Goal: Information Seeking & Learning: Learn about a topic

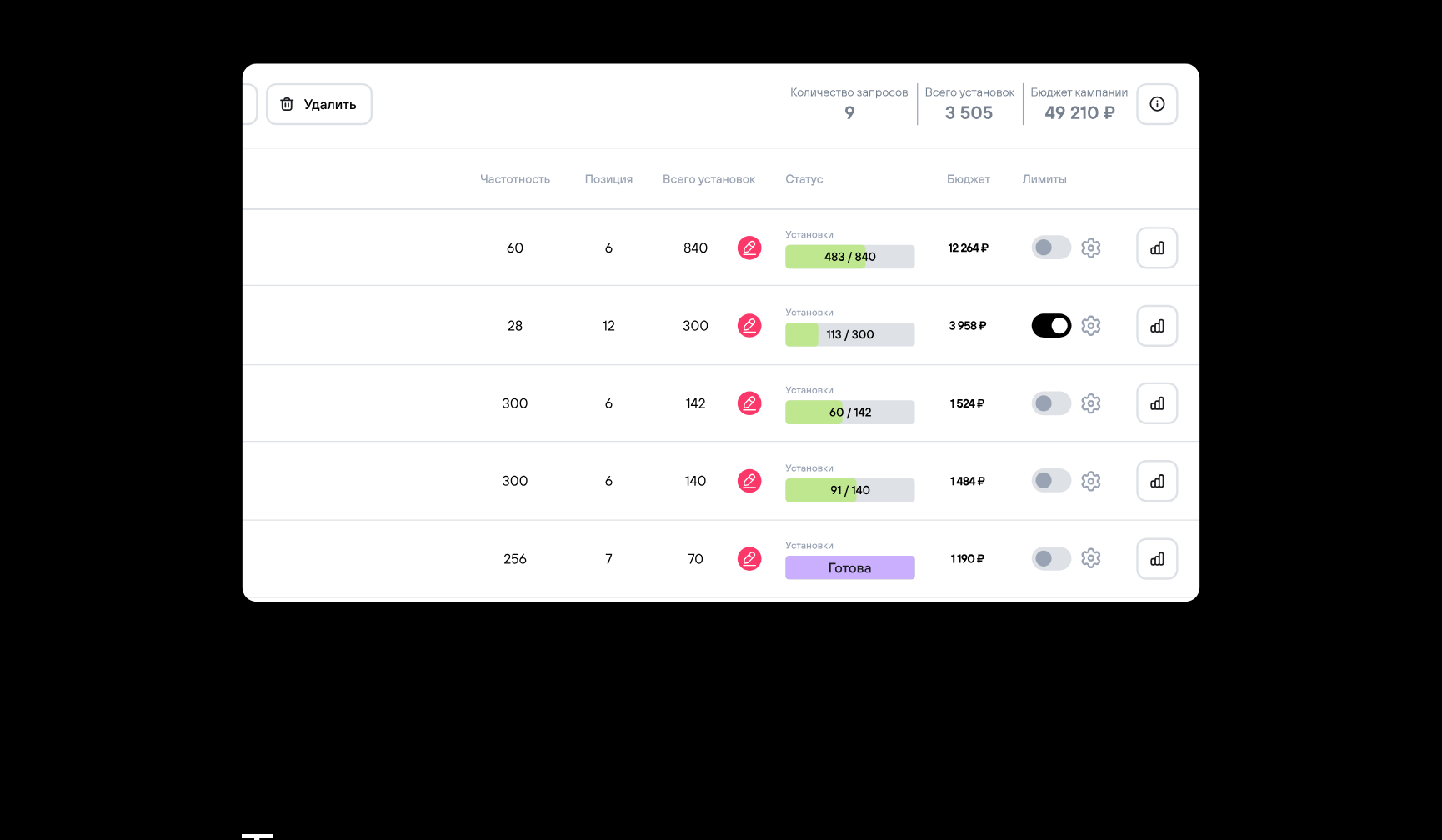
scroll to position [4825, 0]
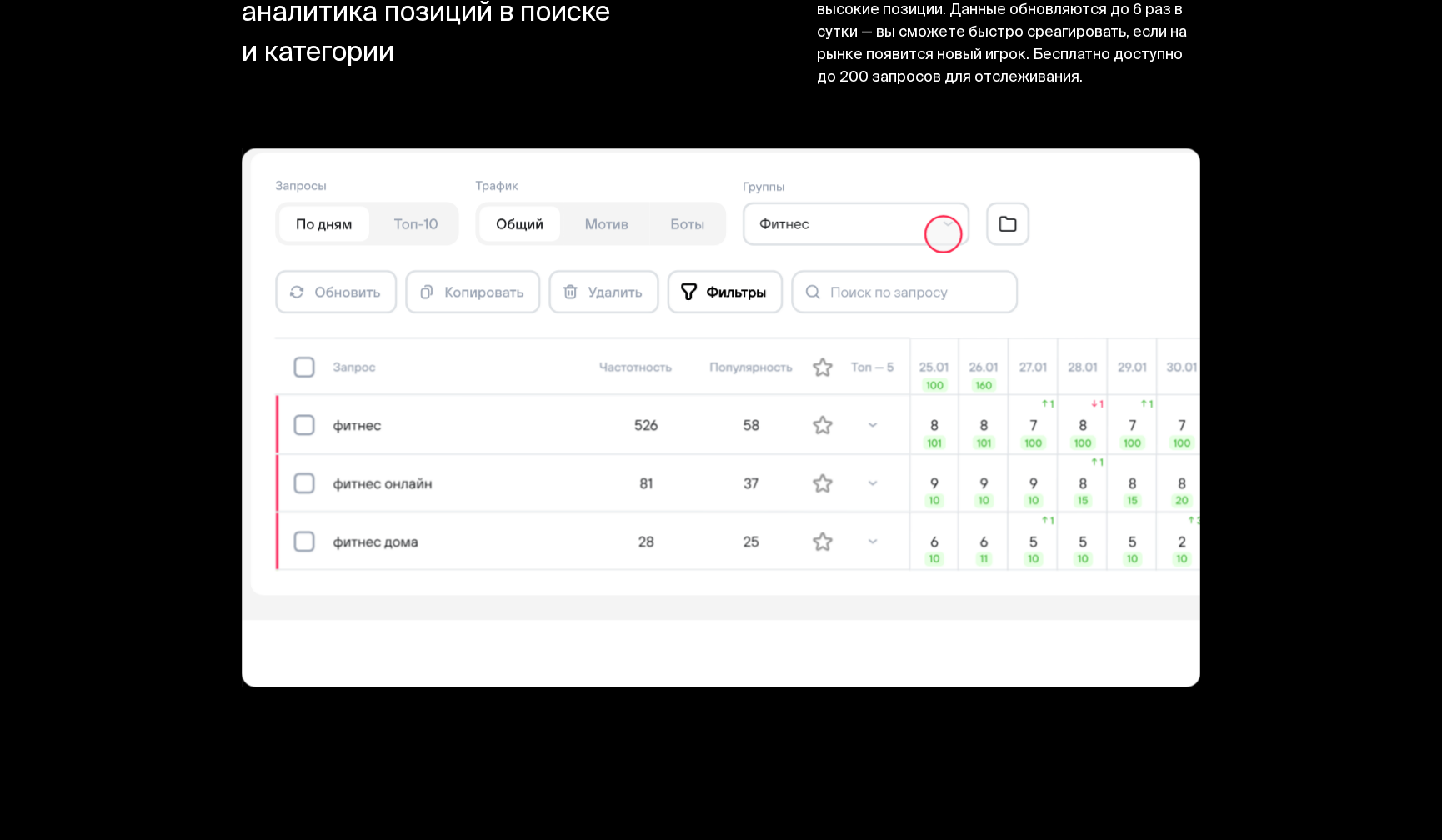
scroll to position [13378, 0]
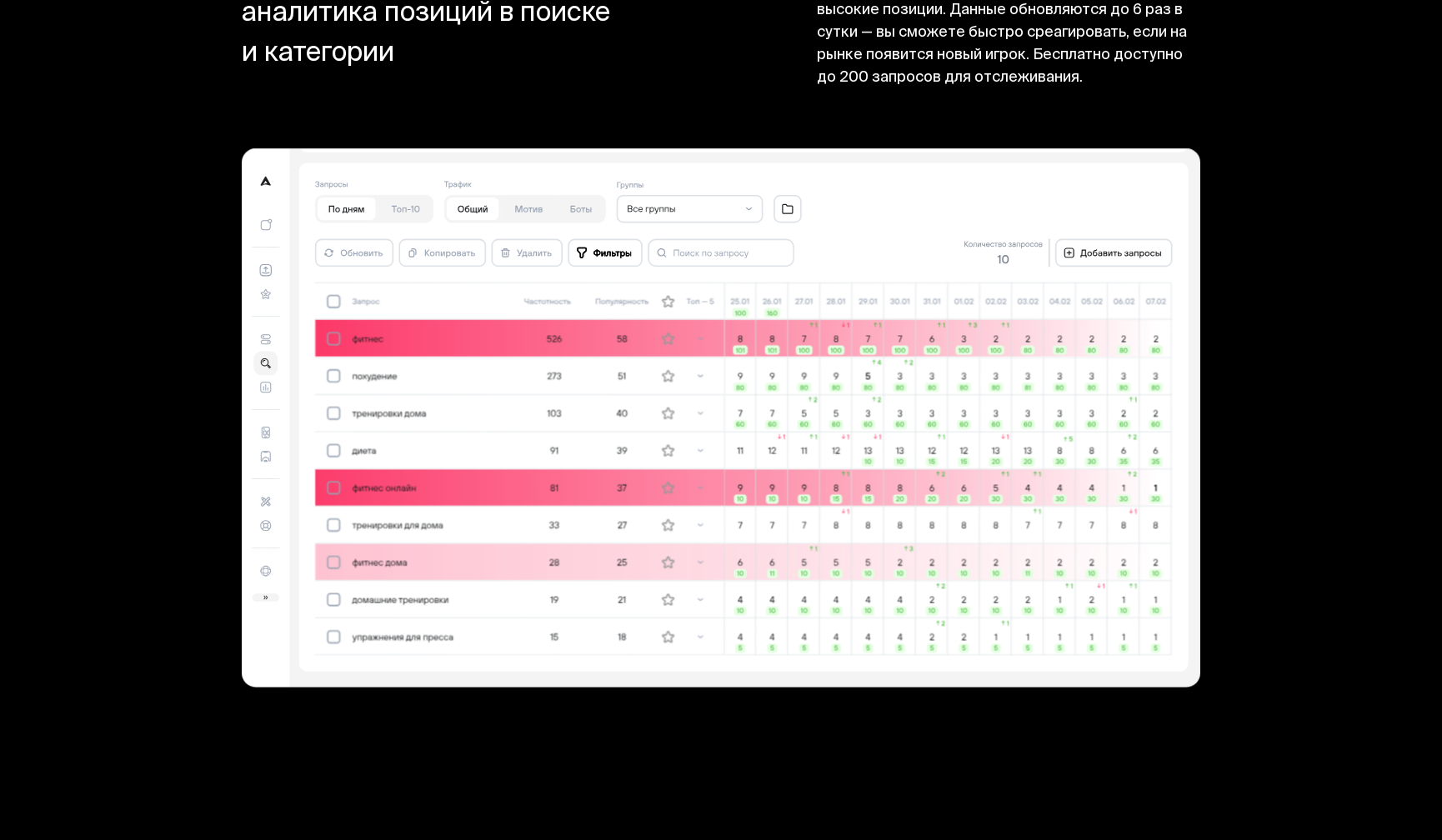
scroll to position [13378, 0]
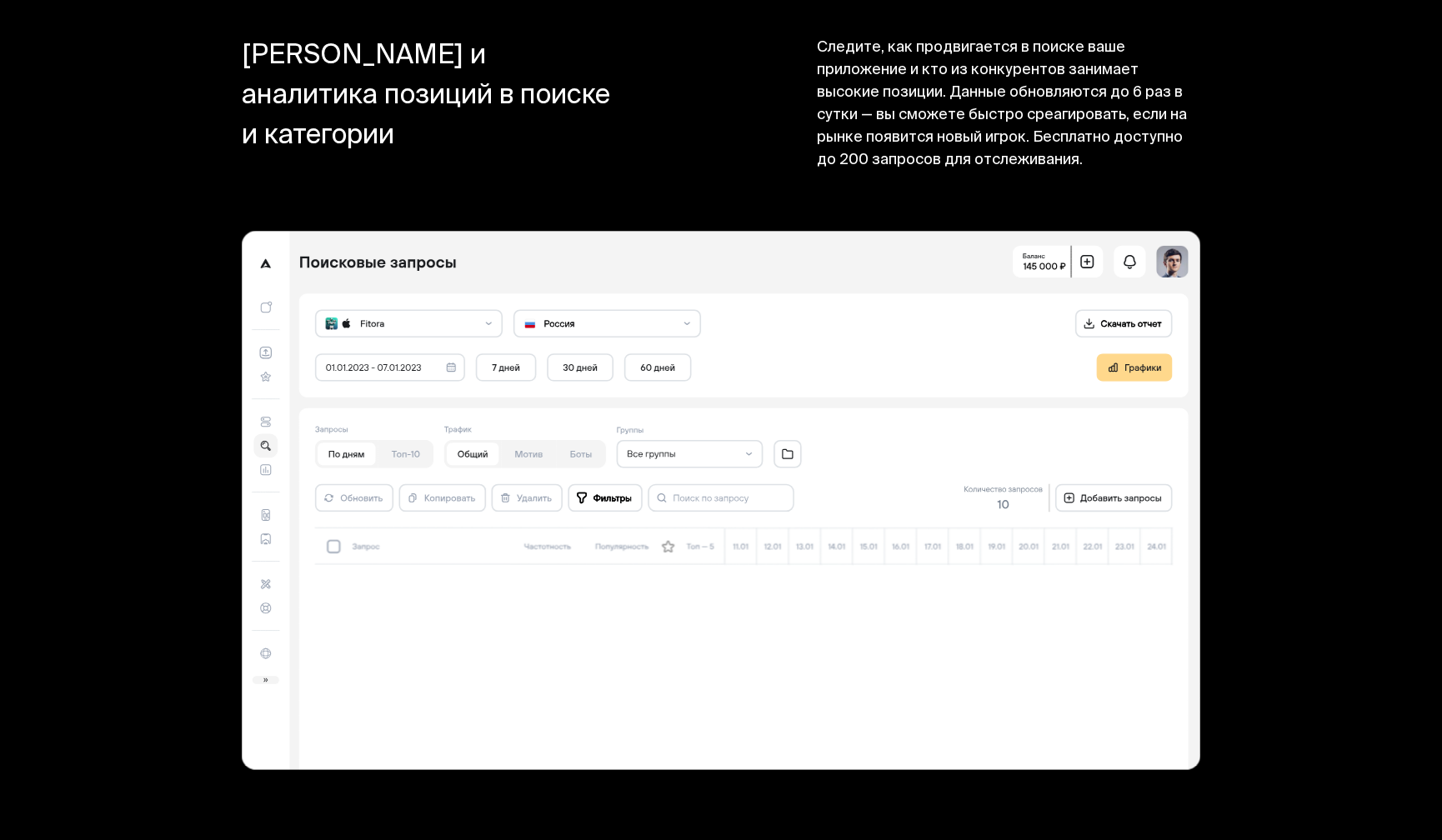
scroll to position [13467, 0]
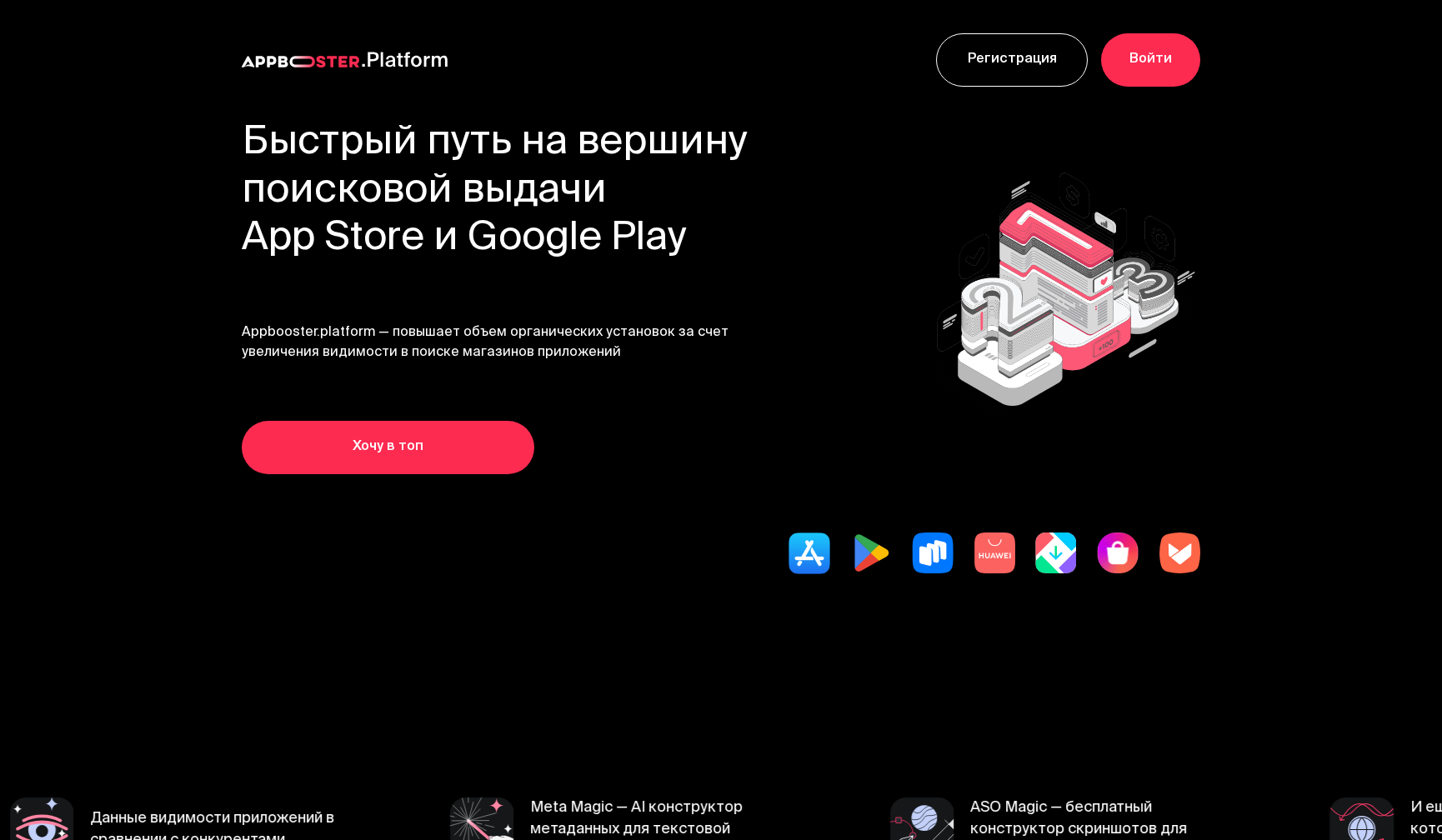
click at [777, 565] on div at bounding box center [721, 554] width 958 height 42
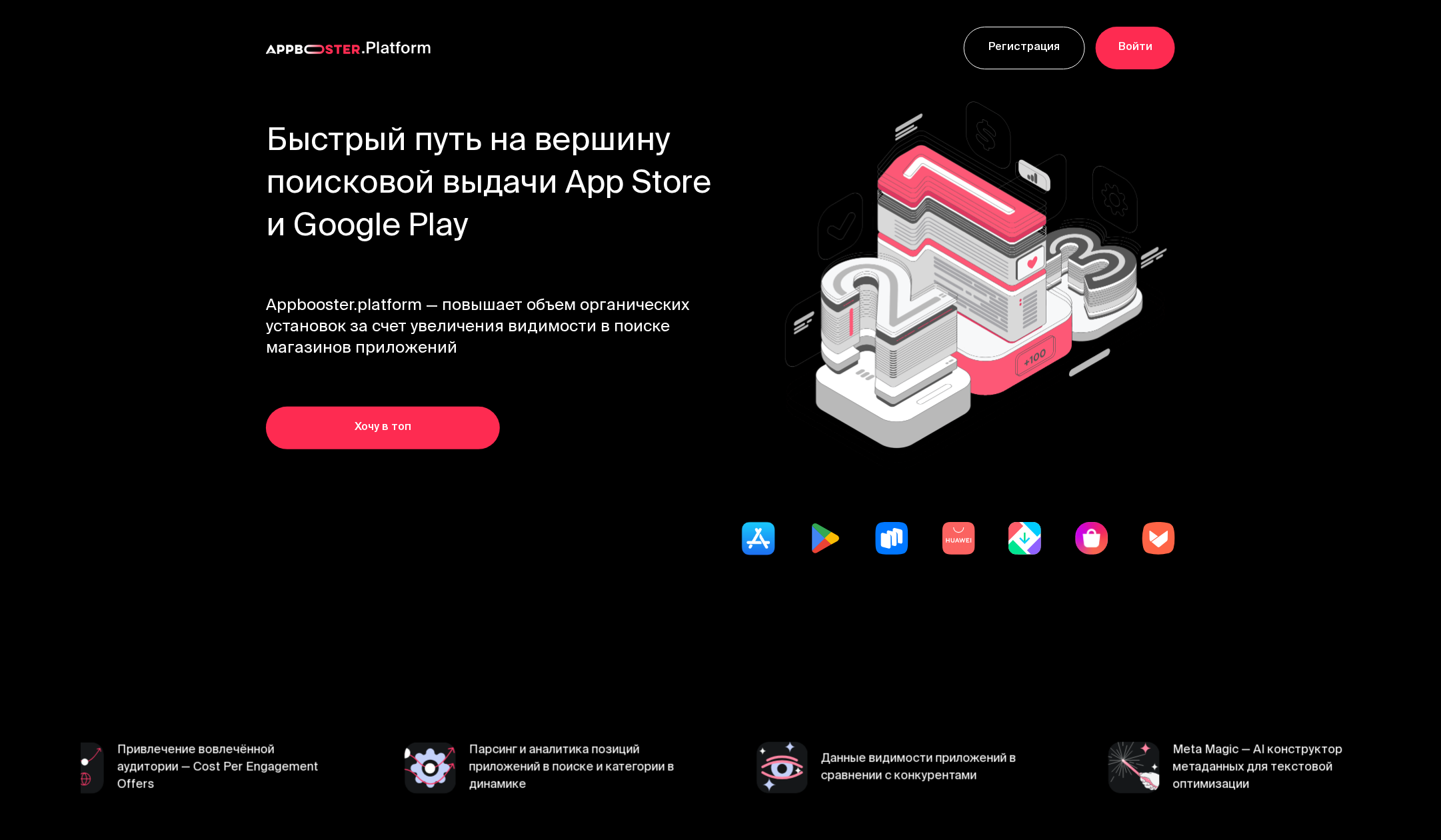
type input "_"
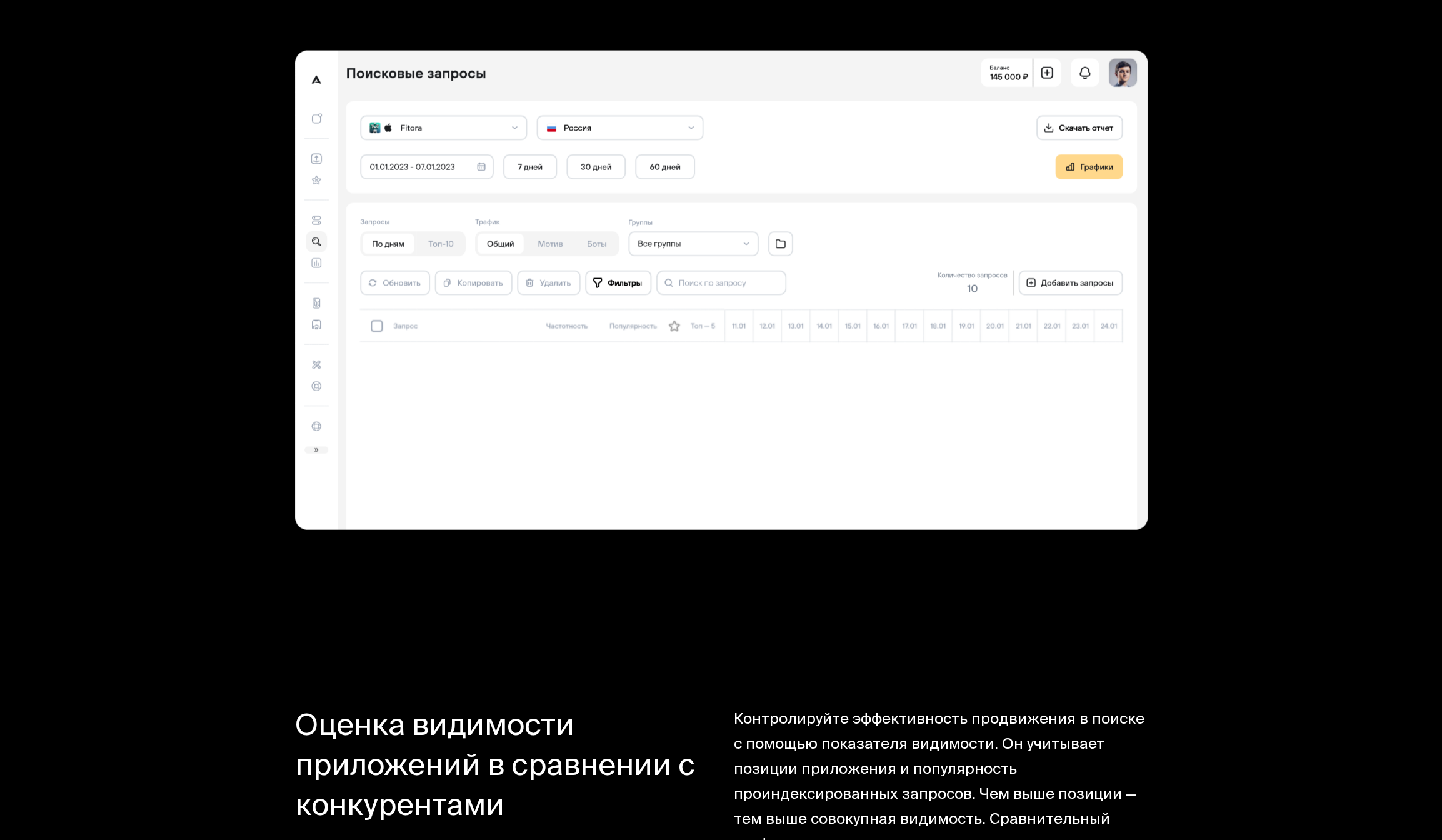
scroll to position [10917, 0]
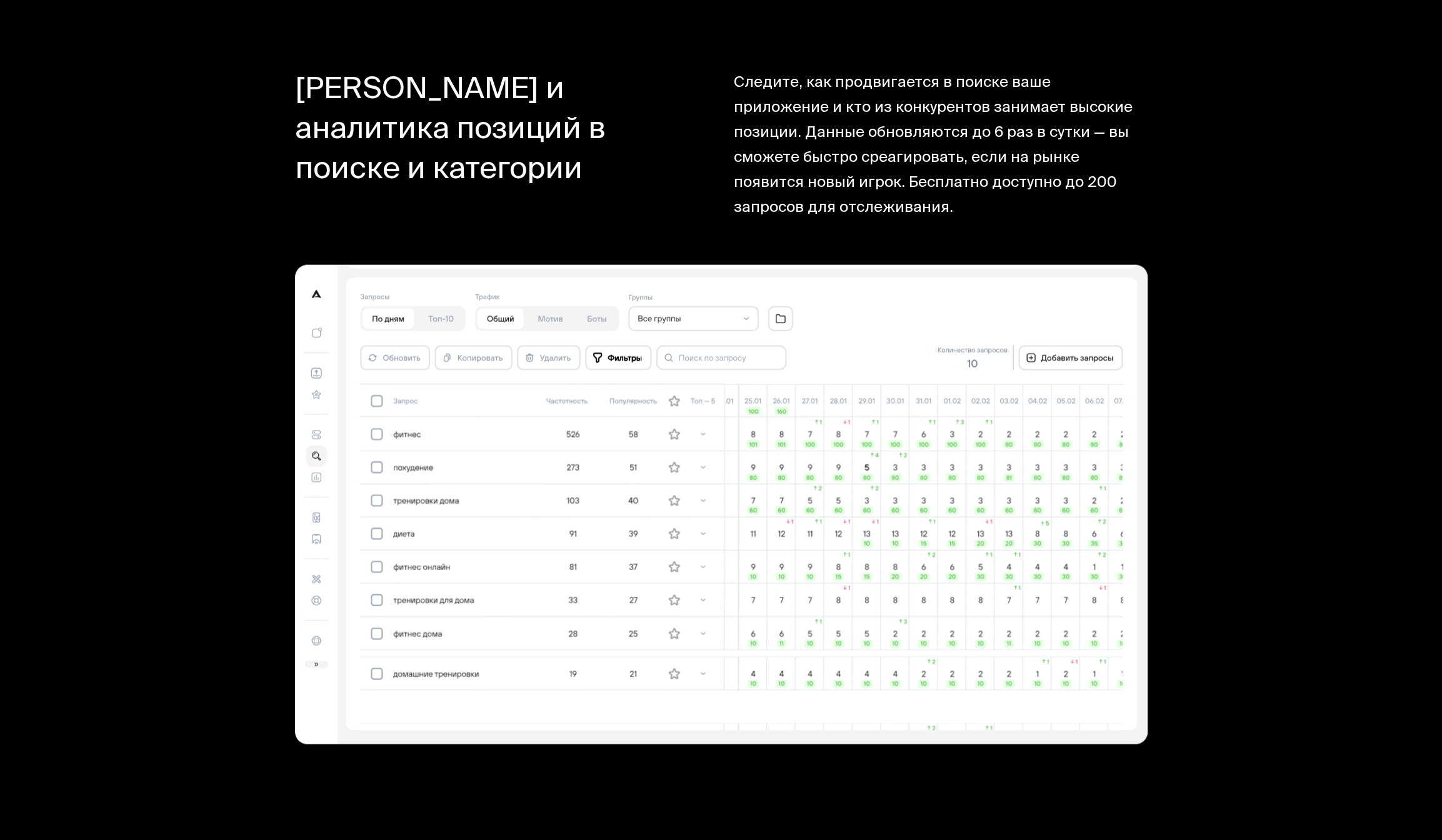
scroll to position [10990, 0]
